Goal: Understand process/instructions

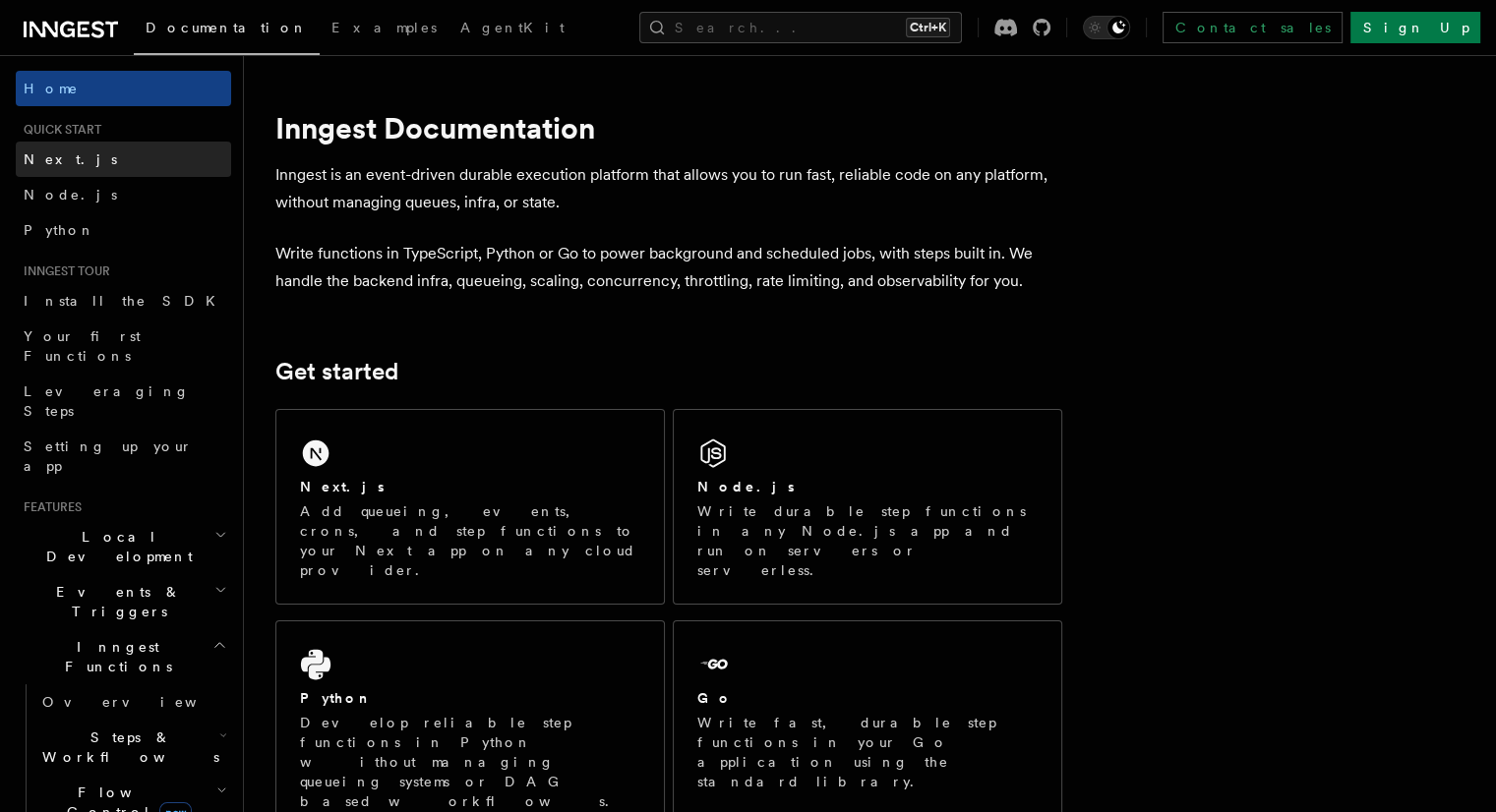
click at [45, 149] on span "Next.js" at bounding box center [70, 159] width 93 height 20
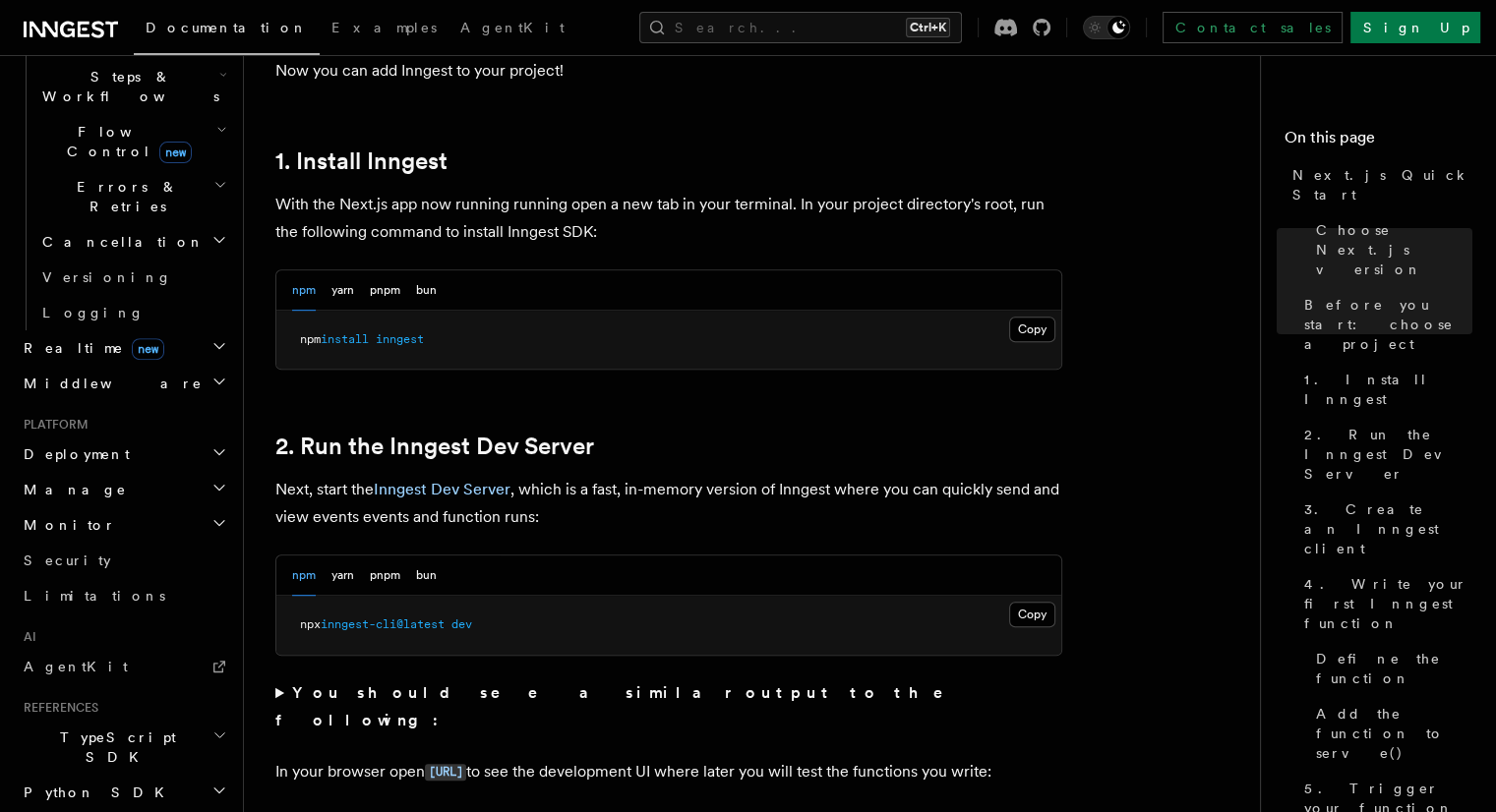
scroll to position [1025, 0]
click at [1026, 323] on button "Copy Copied" at bounding box center [1032, 330] width 46 height 26
click at [1047, 614] on button "Copy Copied" at bounding box center [1032, 615] width 46 height 26
click at [1105, 33] on icon "Toggle dark mode" at bounding box center [1095, 28] width 20 height 20
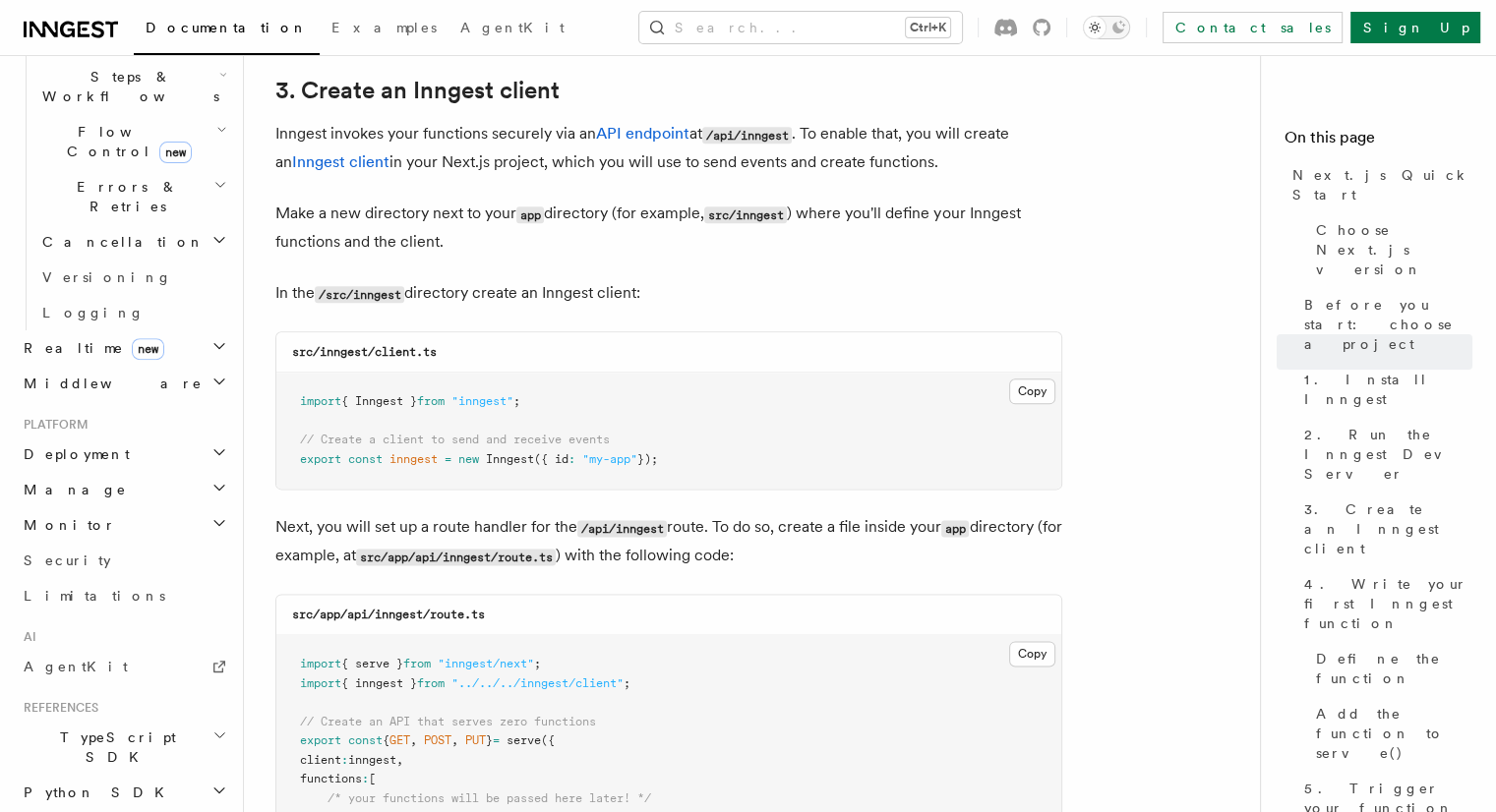
scroll to position [2323, 0]
click at [1024, 401] on button "Copy Copied" at bounding box center [1032, 391] width 46 height 26
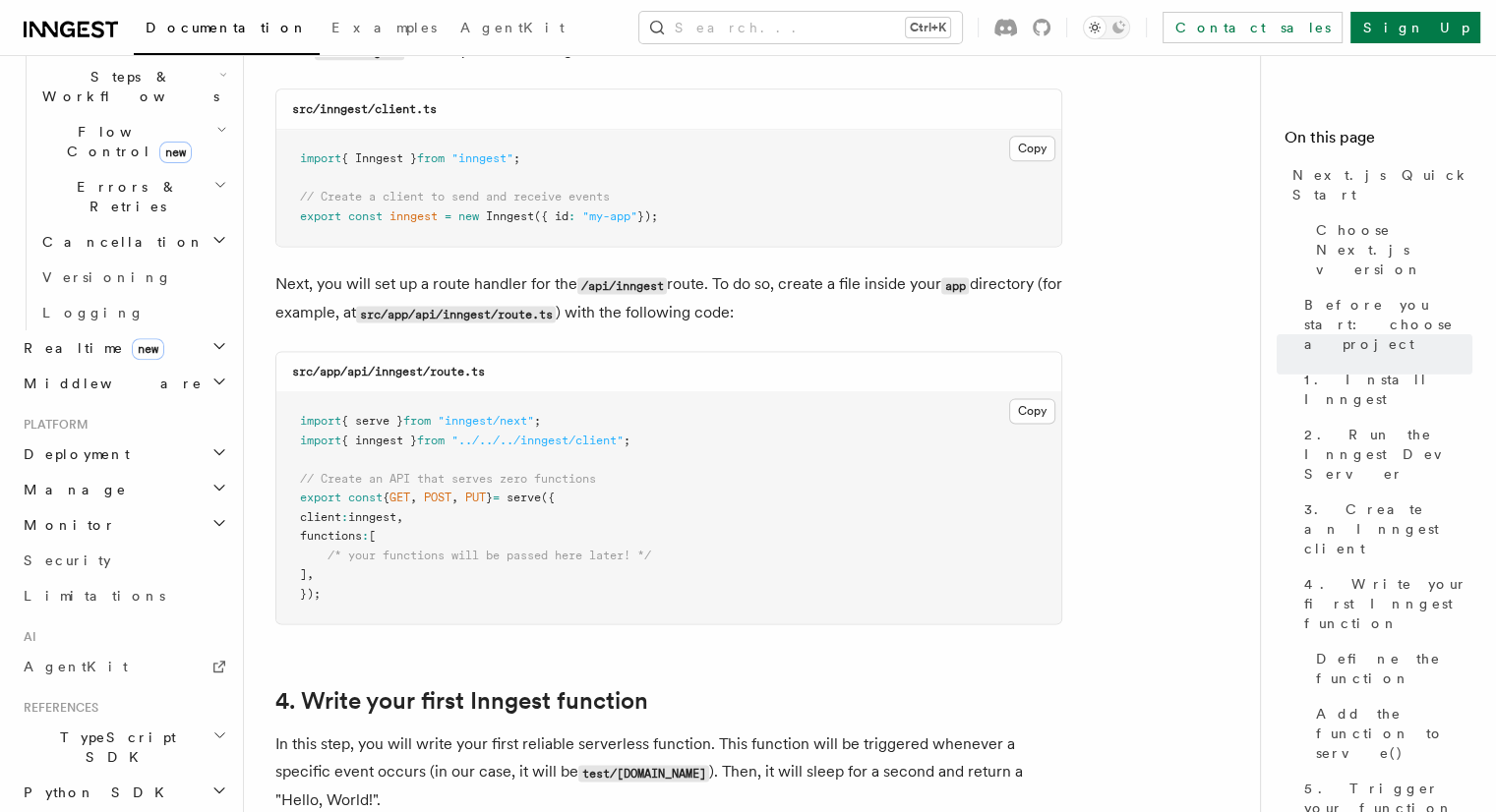
scroll to position [2573, 0]
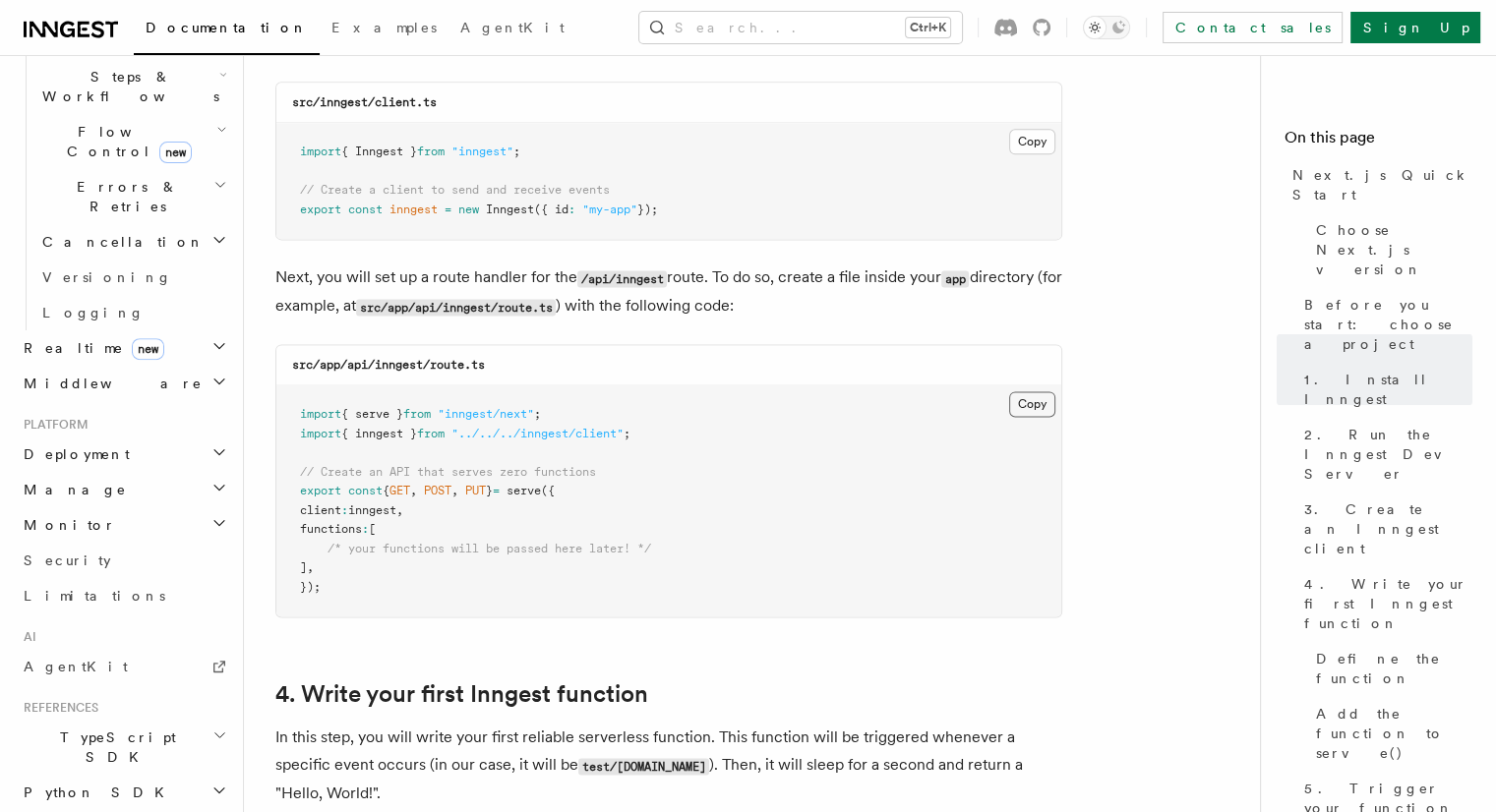
click at [1033, 406] on button "Copy Copied" at bounding box center [1032, 404] width 46 height 26
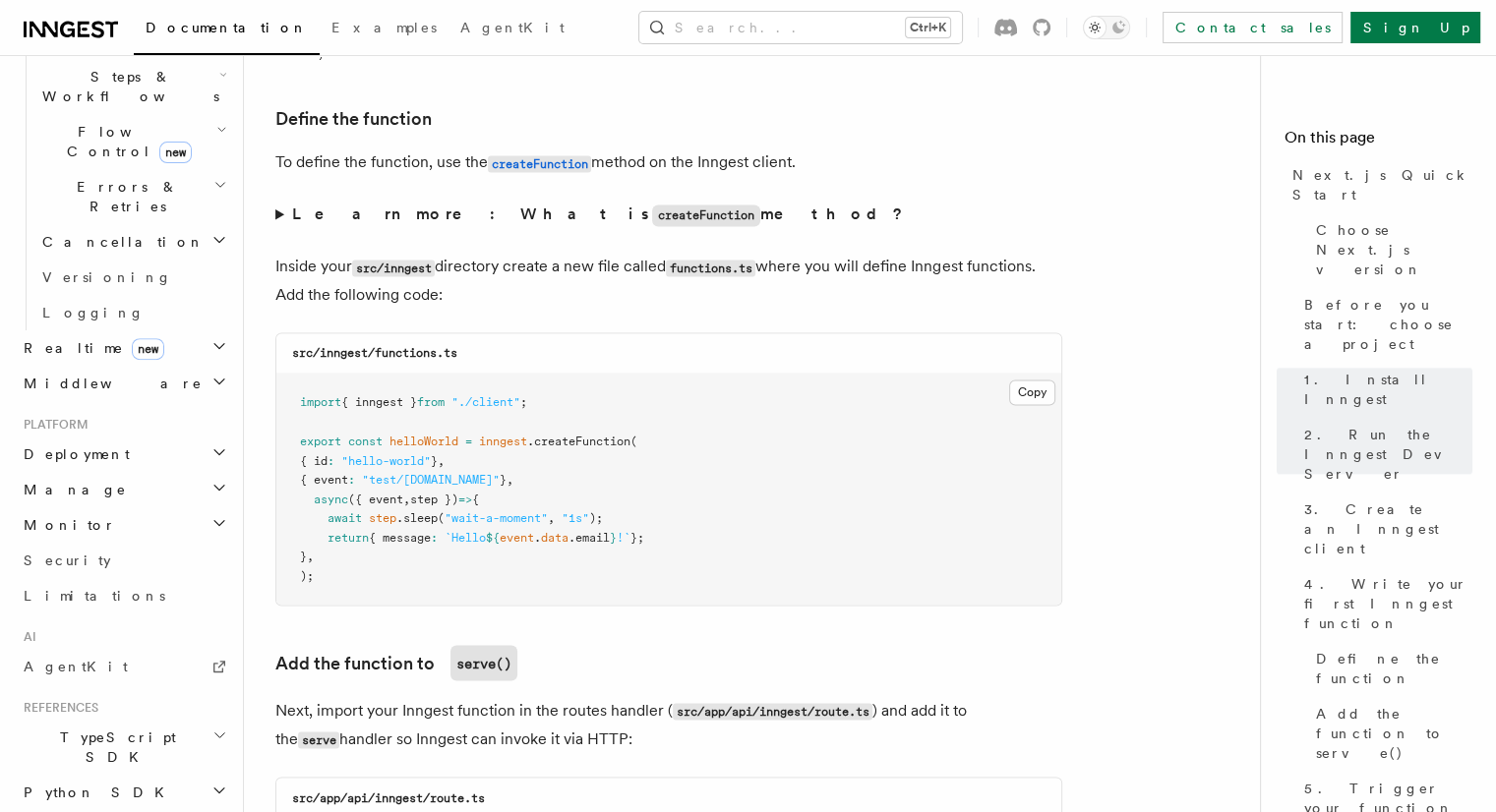
scroll to position [3318, 0]
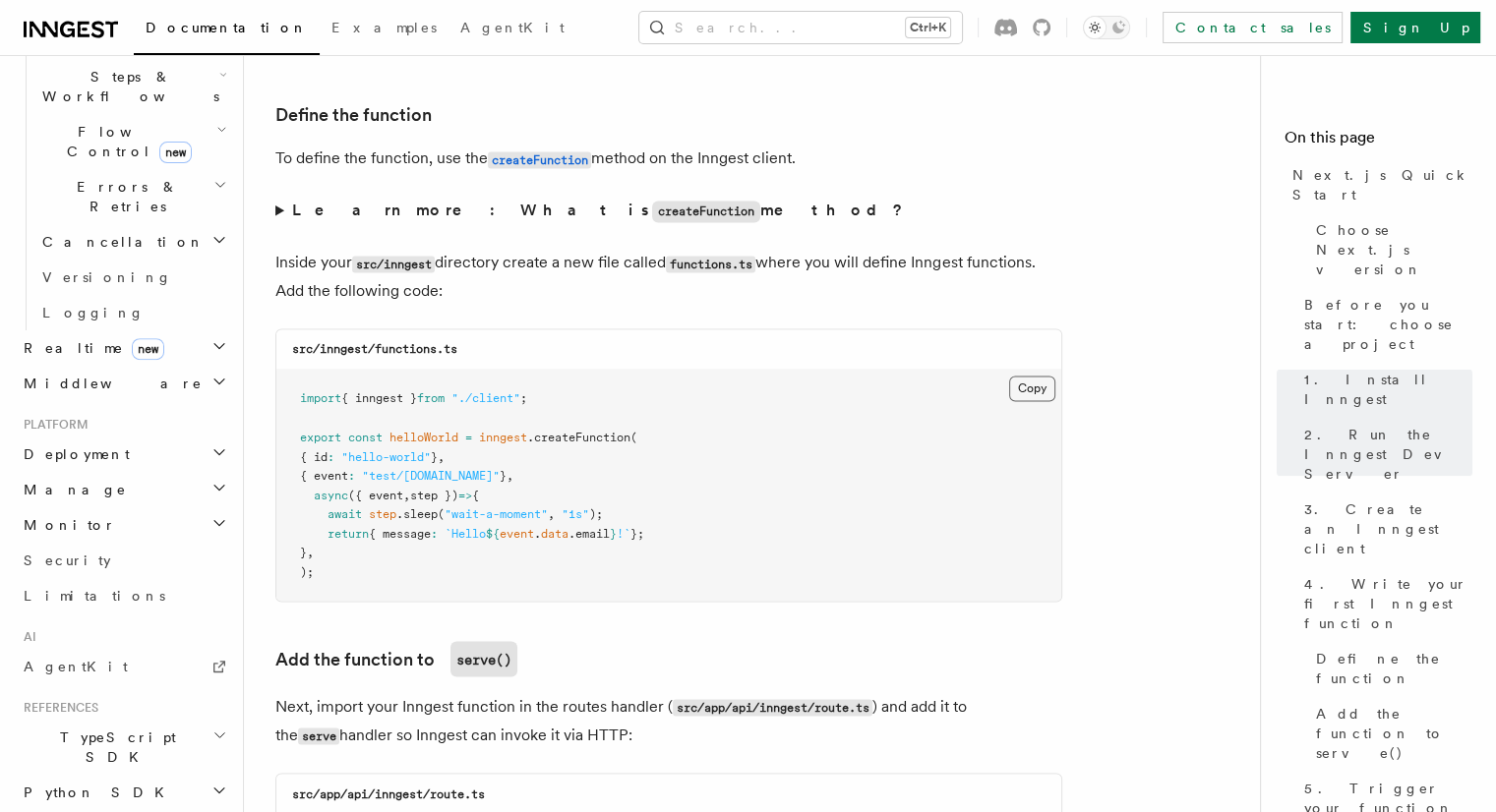
click at [1040, 386] on button "Copy Copied" at bounding box center [1032, 388] width 46 height 26
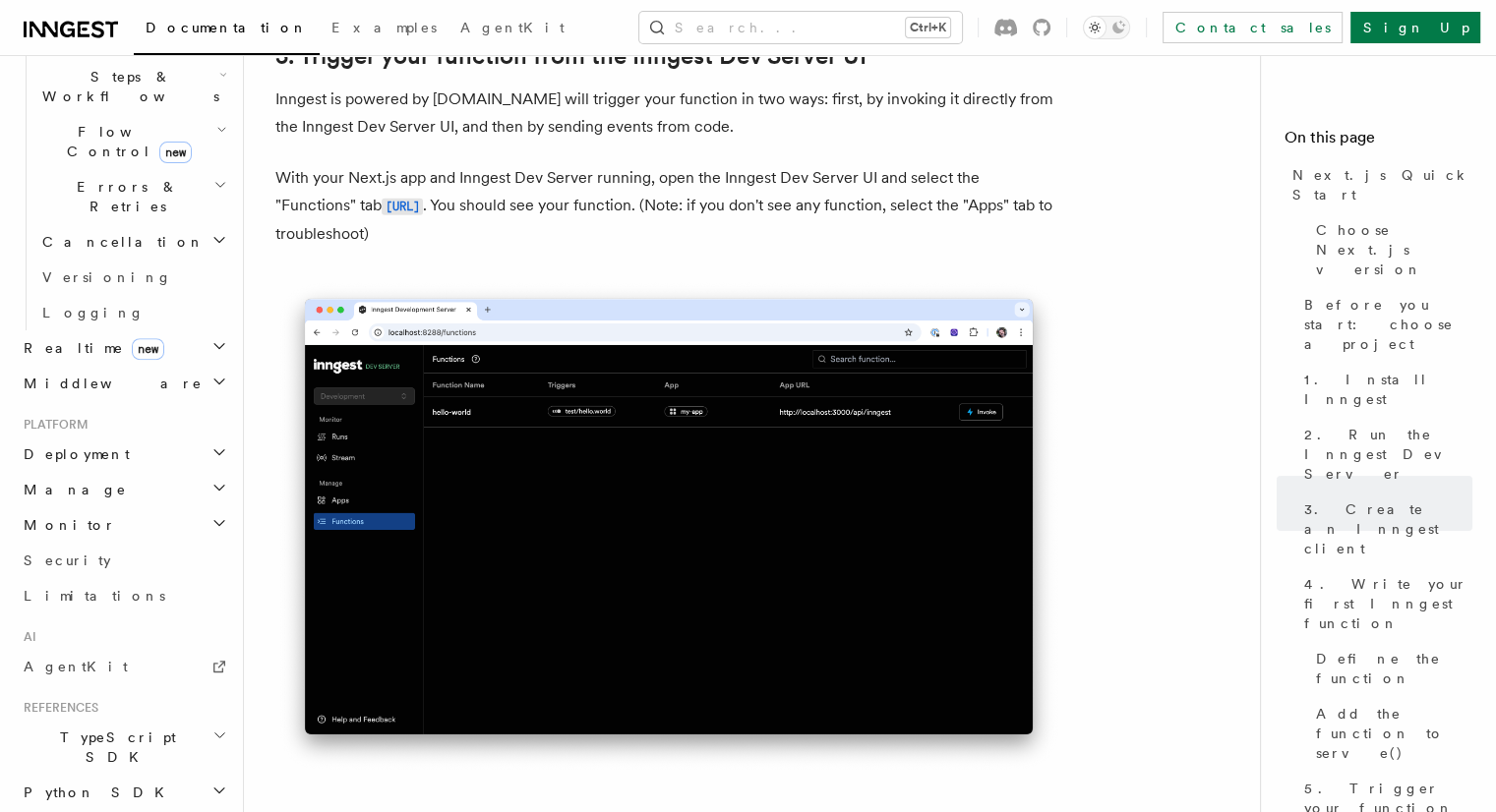
scroll to position [4564, 0]
